Goal: Find contact information: Find contact information

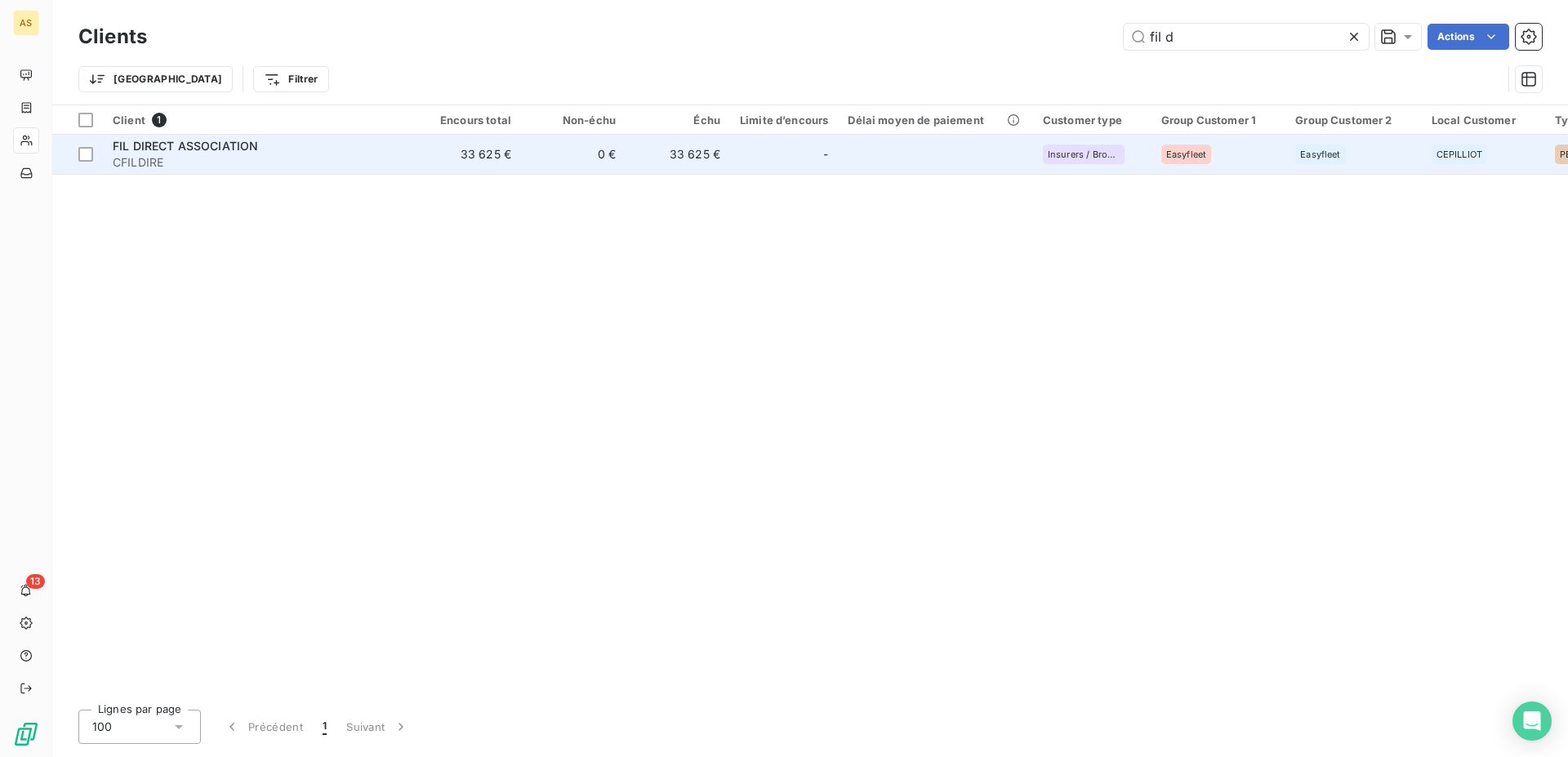
click at [151, 155] on span "CFILDIRE" at bounding box center [259, 163] width 294 height 16
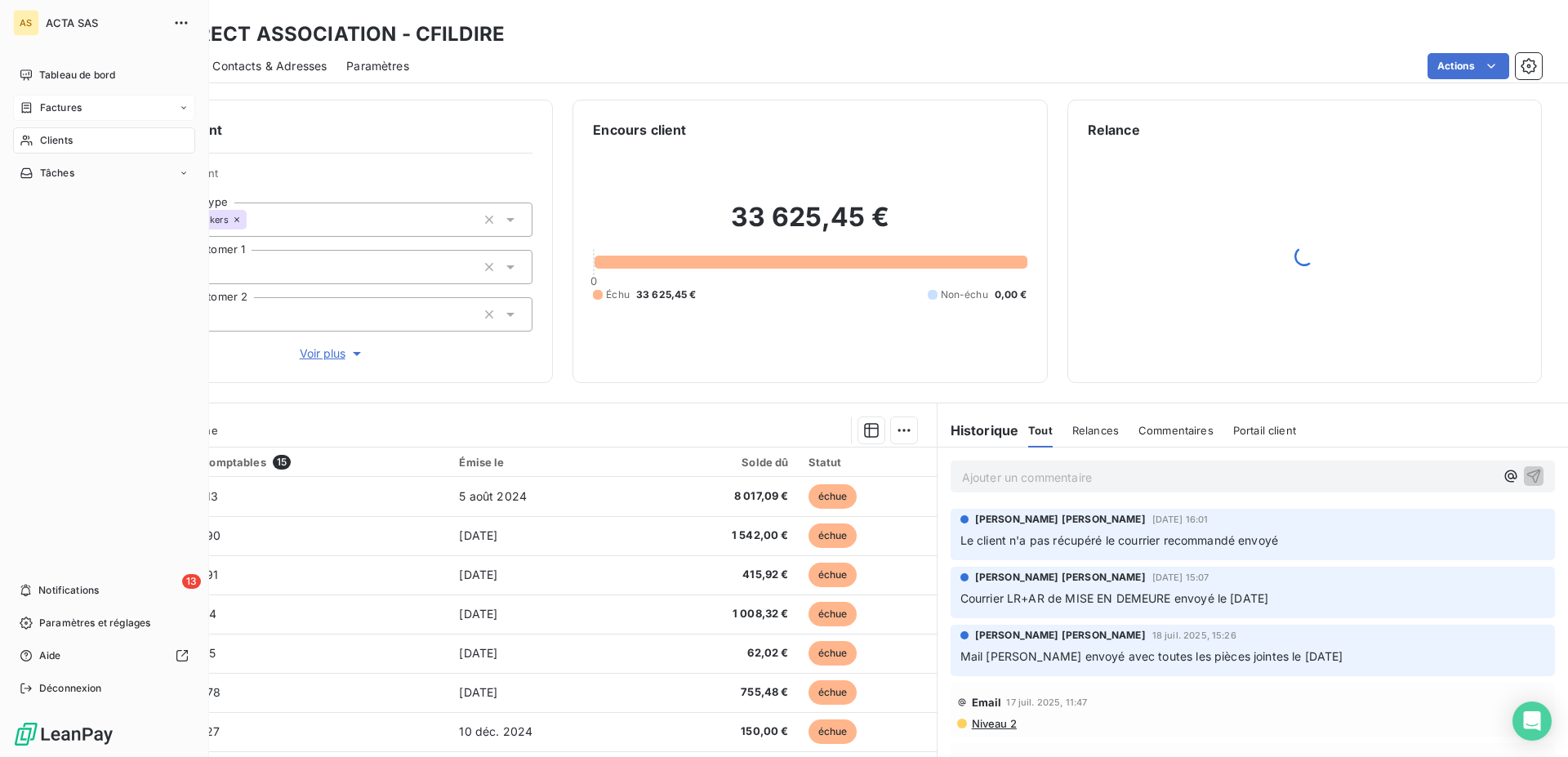
click at [55, 109] on span "Factures" at bounding box center [61, 108] width 42 height 15
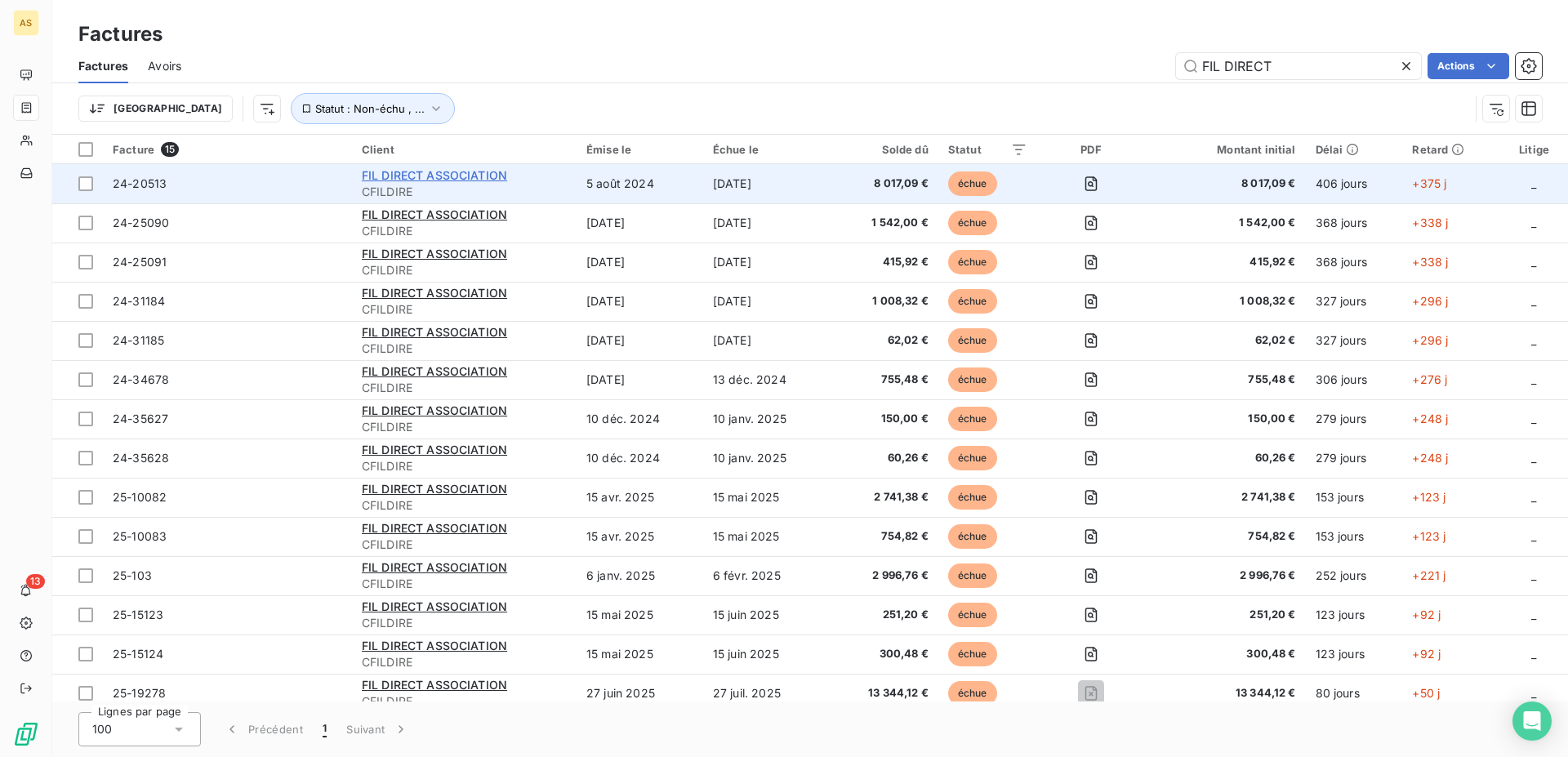
click at [448, 179] on span "FIL DIRECT ASSOCIATION" at bounding box center [434, 174] width 146 height 14
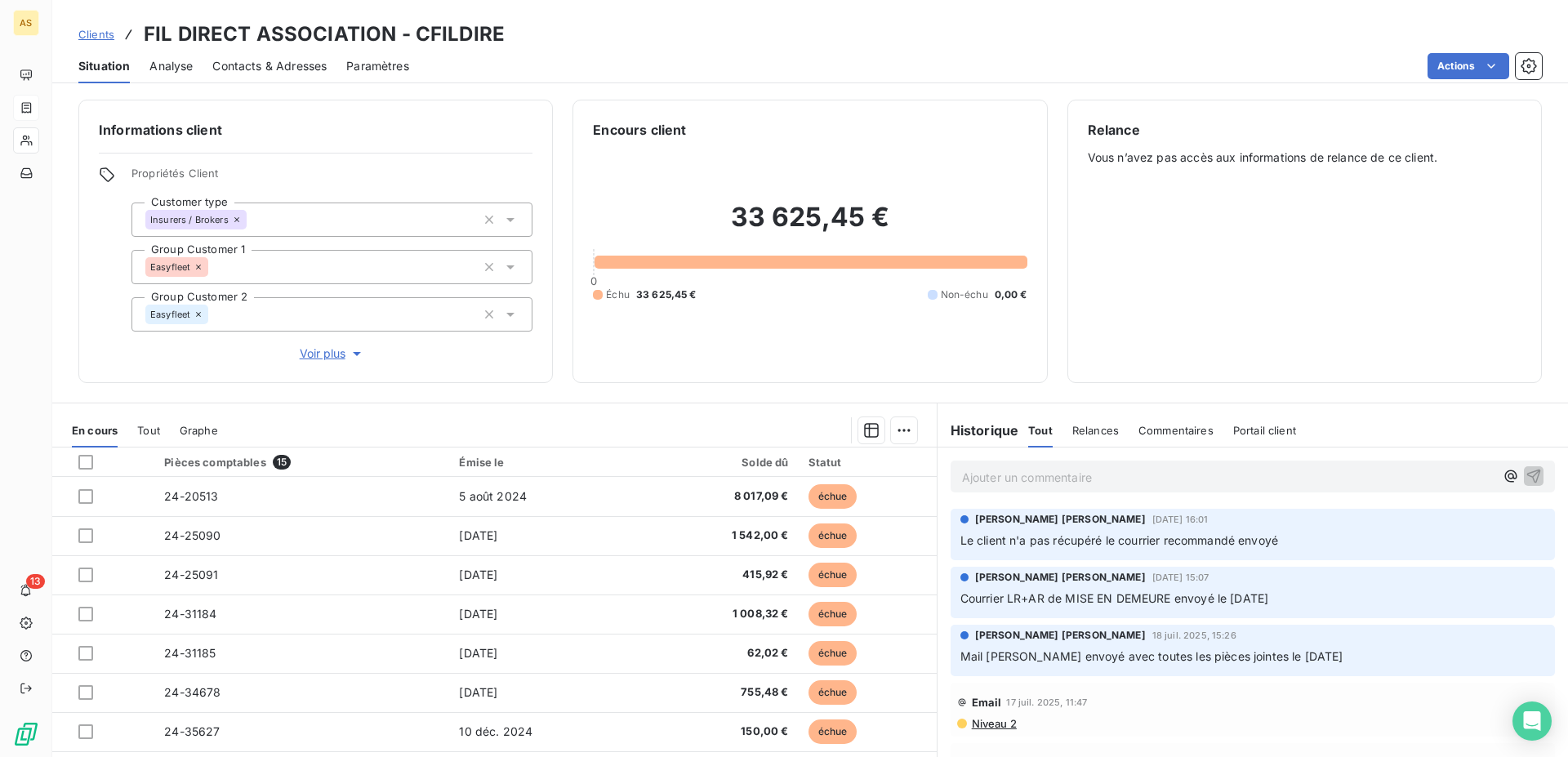
click at [311, 69] on span "Contacts & Adresses" at bounding box center [269, 66] width 114 height 16
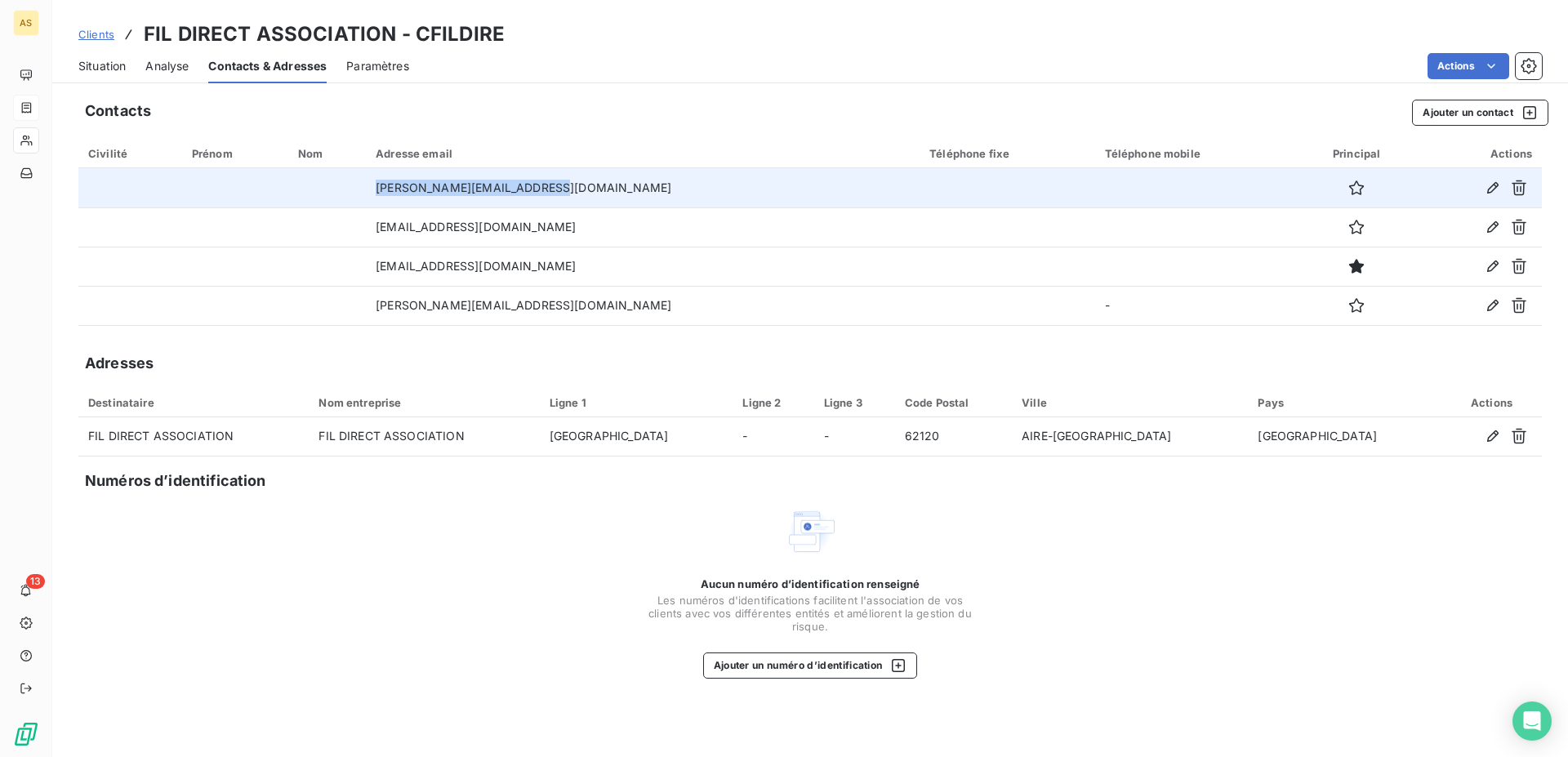
drag, startPoint x: 517, startPoint y: 184, endPoint x: 415, endPoint y: 179, distance: 102.1
click at [415, 179] on tr "[PERSON_NAME][EMAIL_ADDRESS][DOMAIN_NAME]" at bounding box center [810, 188] width 1464 height 39
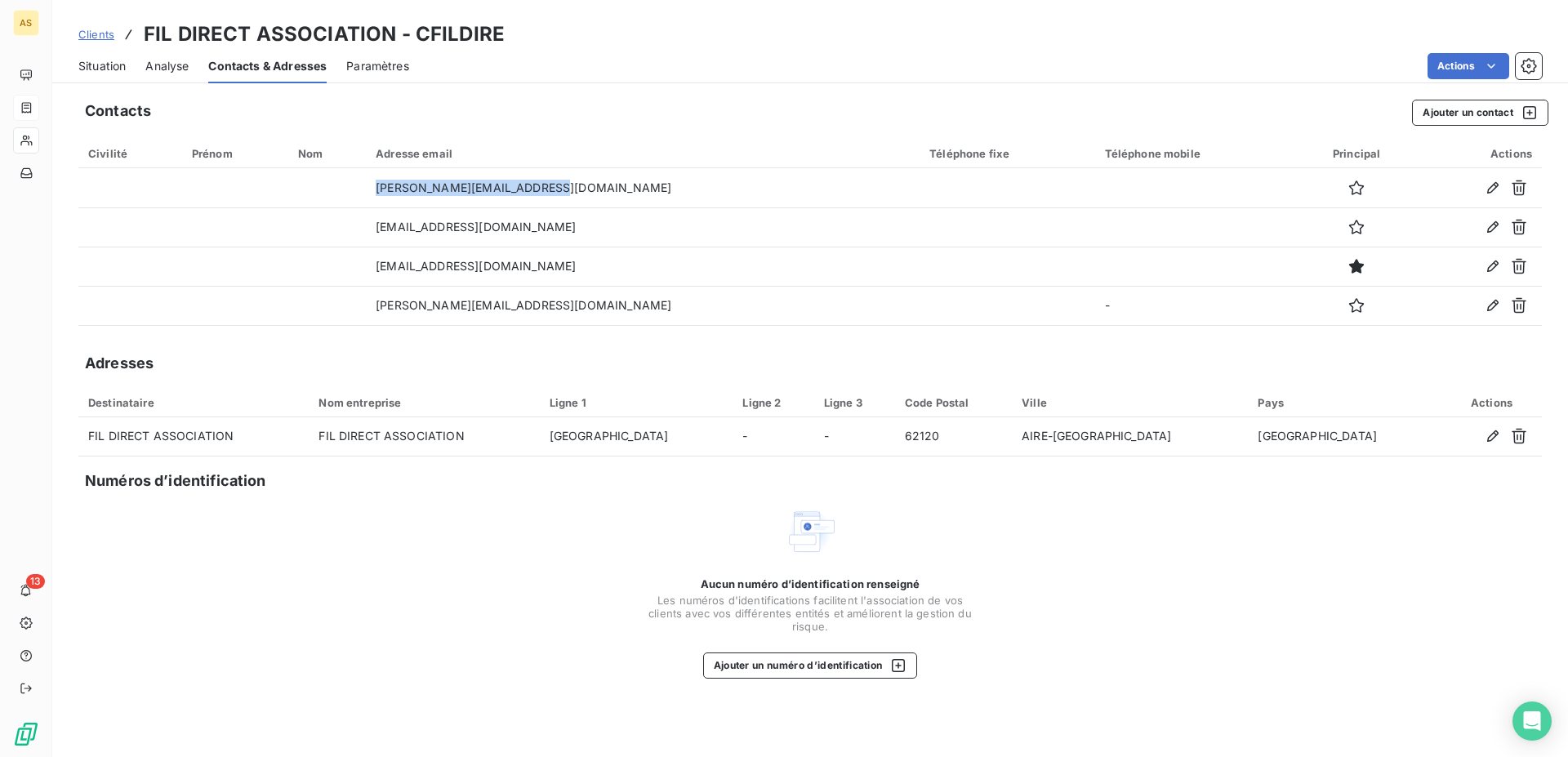
copy tr "[PERSON_NAME][EMAIL_ADDRESS][DOMAIN_NAME]"
